Goal: Task Accomplishment & Management: Use online tool/utility

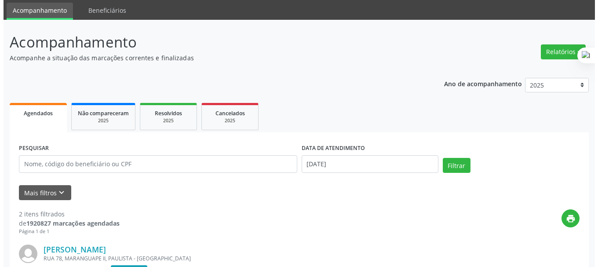
scroll to position [44, 0]
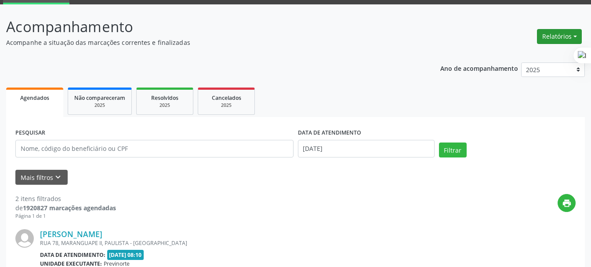
click at [552, 34] on button "Relatórios" at bounding box center [559, 36] width 45 height 15
click at [535, 54] on link "Agendamentos" at bounding box center [535, 55] width 95 height 12
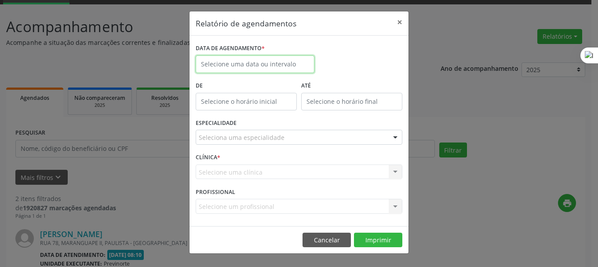
drag, startPoint x: 235, startPoint y: 69, endPoint x: 266, endPoint y: 94, distance: 40.0
click at [235, 68] on input "text" at bounding box center [255, 64] width 119 height 18
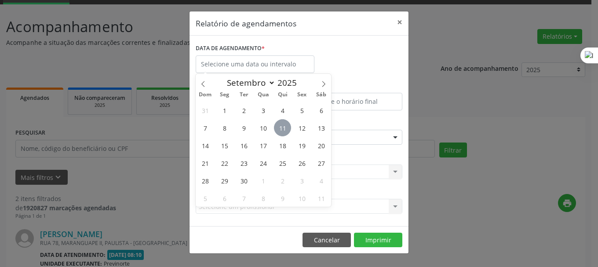
click at [283, 130] on span "11" at bounding box center [282, 127] width 17 height 17
type input "[DATE]"
click at [299, 129] on span "12" at bounding box center [301, 127] width 17 height 17
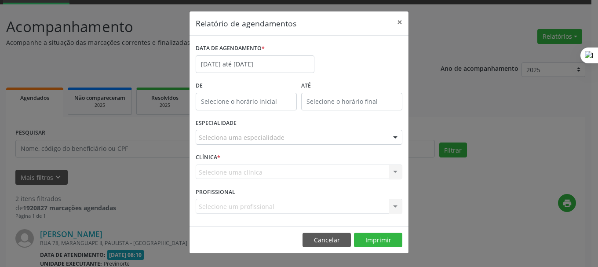
click at [299, 129] on div "ESPECIALIDADE Seleciona uma especialidade Todas as especialidades Alergologia A…" at bounding box center [298, 134] width 211 height 34
click at [243, 68] on input "[DATE] até [DATE]" at bounding box center [255, 64] width 119 height 18
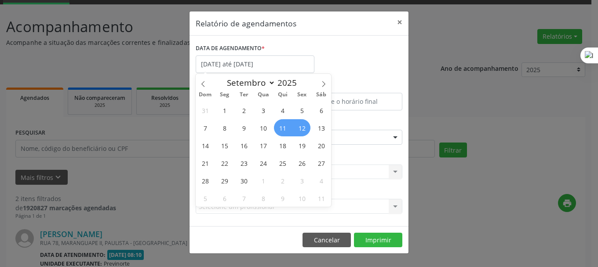
click at [304, 129] on span "12" at bounding box center [301, 127] width 17 height 17
type input "[DATE]"
click at [304, 129] on span "12" at bounding box center [301, 127] width 17 height 17
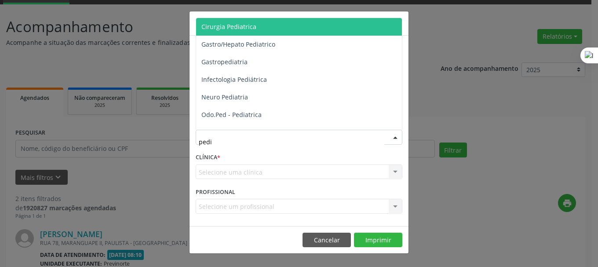
type input "pedia"
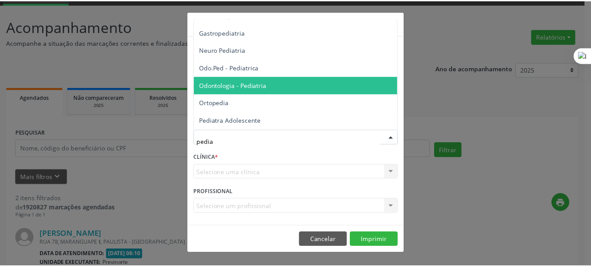
scroll to position [64, 0]
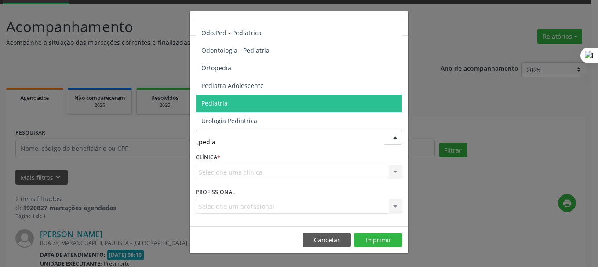
click at [241, 99] on span "Pediatria" at bounding box center [299, 104] width 206 height 18
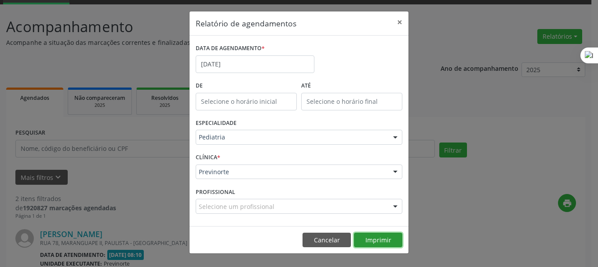
click at [377, 239] on button "Imprimir" at bounding box center [378, 240] width 48 height 15
click at [402, 22] on button "×" at bounding box center [400, 22] width 18 height 22
